Goal: Navigation & Orientation: Find specific page/section

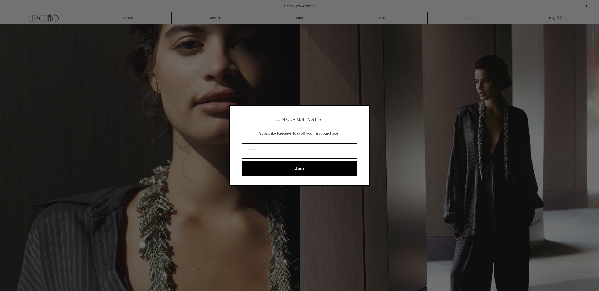
click at [365, 105] on form "JOIN OUR MAILING LIST Subscribe to receive 10% off your first purchase Join ***…" at bounding box center [299, 145] width 140 height 80
click at [367, 110] on icon "Close dialog" at bounding box center [364, 111] width 6 height 6
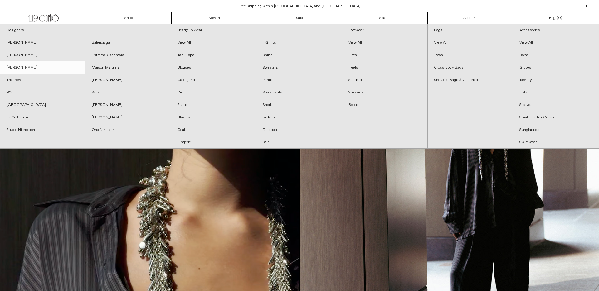
click at [31, 68] on link "[PERSON_NAME]" at bounding box center [42, 67] width 85 height 12
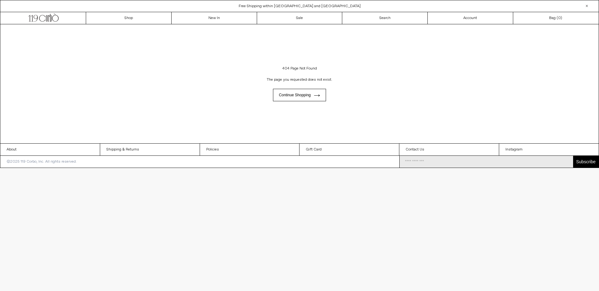
click at [549, 34] on div "Close dialog JOIN OUR MAILING LIST Subscribe to receive 10% off your first purc…" at bounding box center [299, 145] width 599 height 291
